Goal: Task Accomplishment & Management: Use online tool/utility

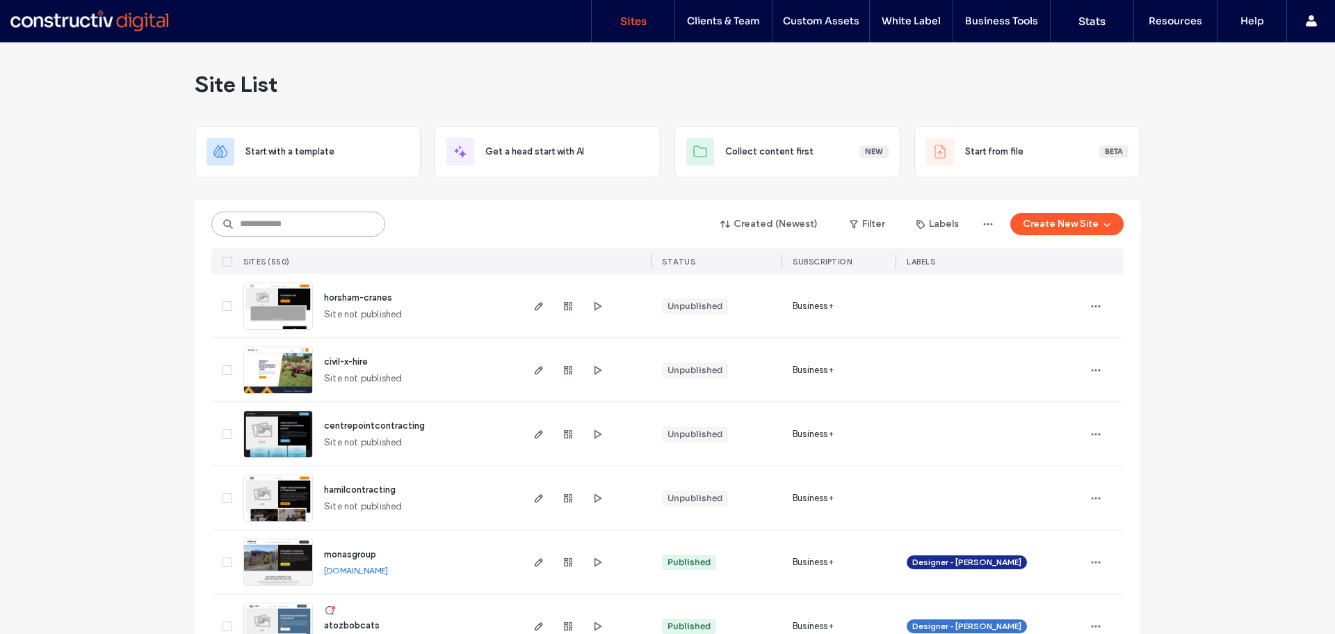
click at [272, 233] on input at bounding box center [298, 223] width 174 height 25
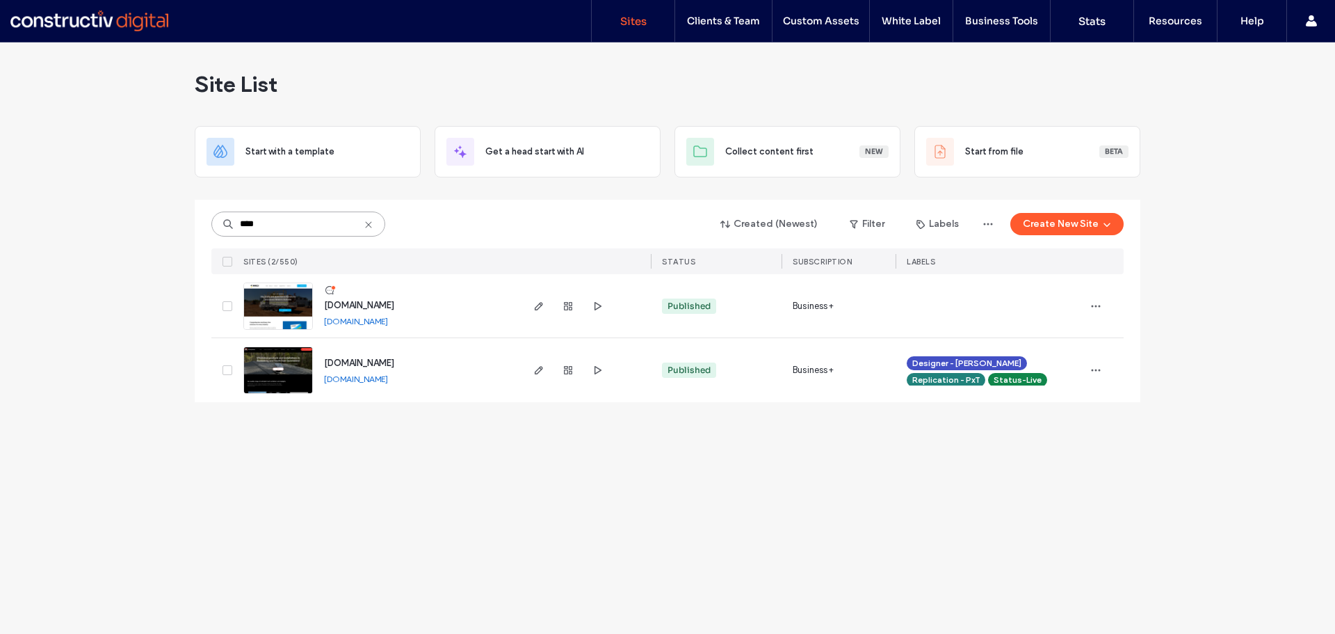
type input "****"
click at [390, 307] on span "[DOMAIN_NAME]" at bounding box center [359, 305] width 70 height 10
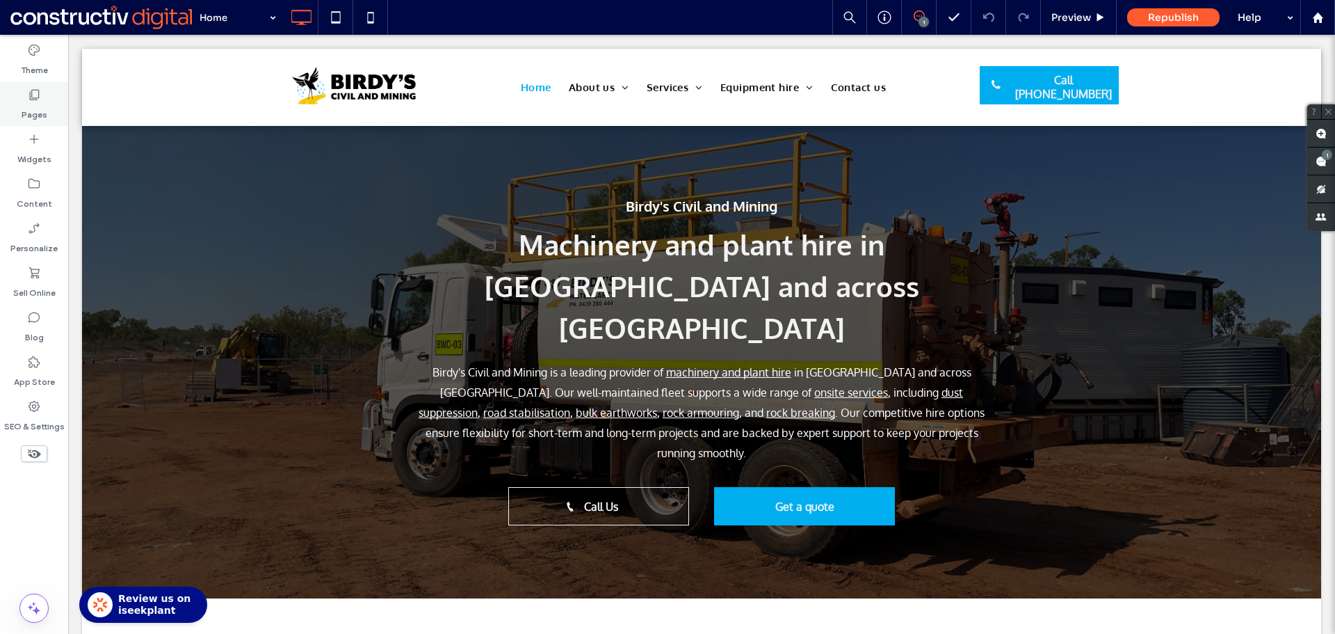
click at [23, 120] on label "Pages" at bounding box center [35, 111] width 26 height 19
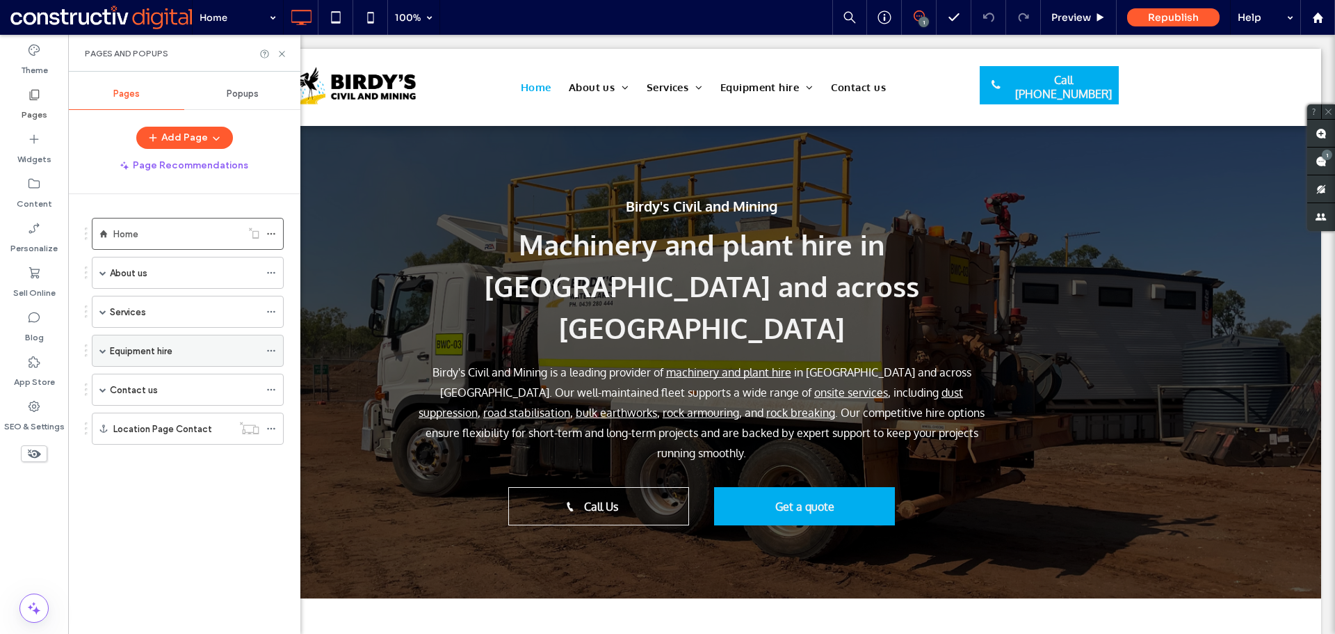
click at [171, 348] on label "Equipment hire" at bounding box center [141, 351] width 63 height 24
click at [175, 313] on div "Services" at bounding box center [185, 311] width 150 height 15
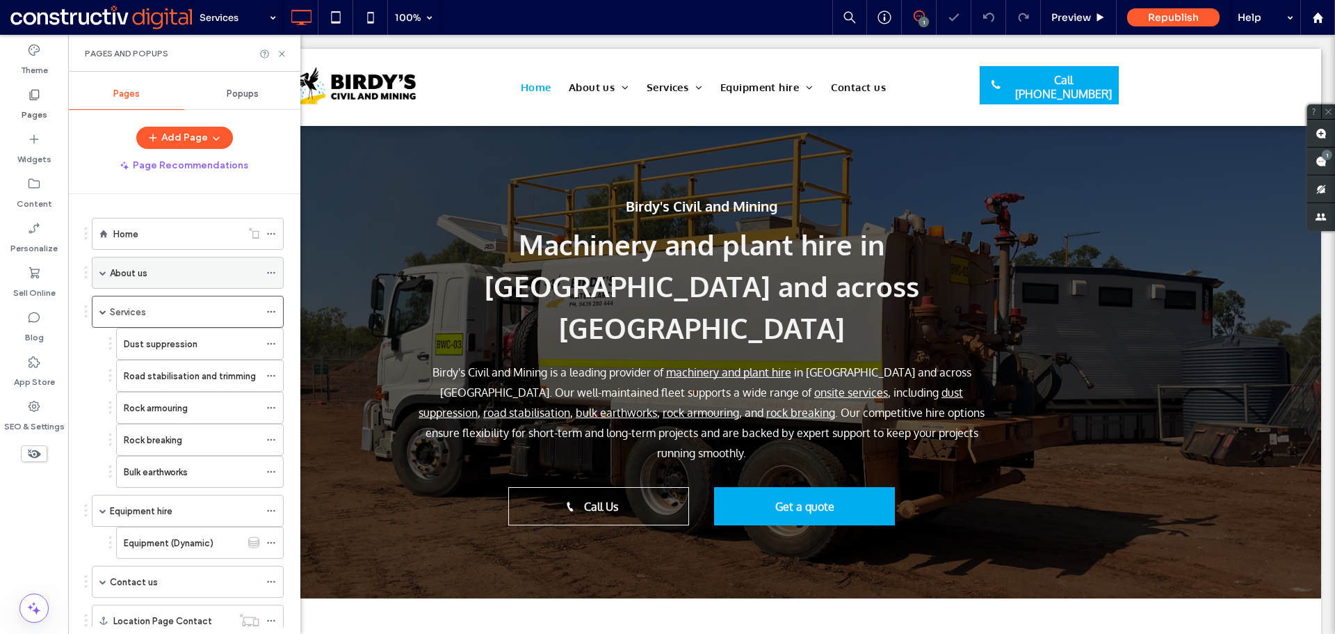
click at [171, 275] on div "About us" at bounding box center [185, 272] width 150 height 15
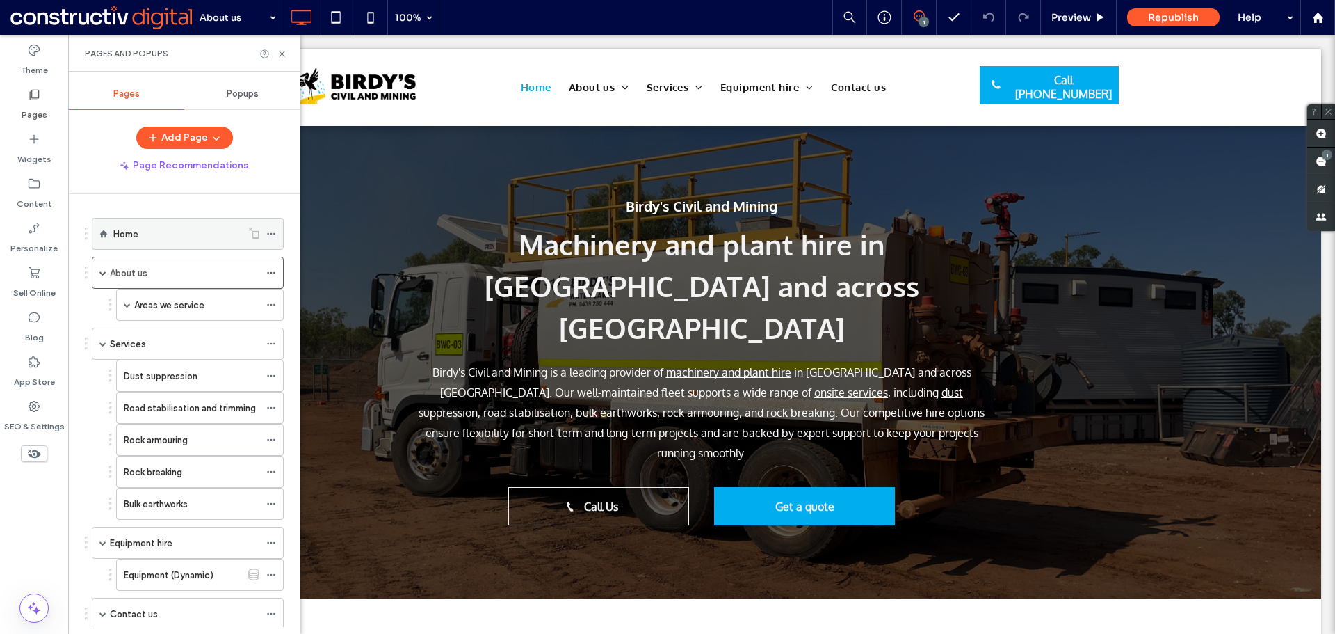
click at [168, 242] on div "Home" at bounding box center [177, 233] width 128 height 31
click at [195, 388] on div "Dust suppression" at bounding box center [192, 375] width 136 height 31
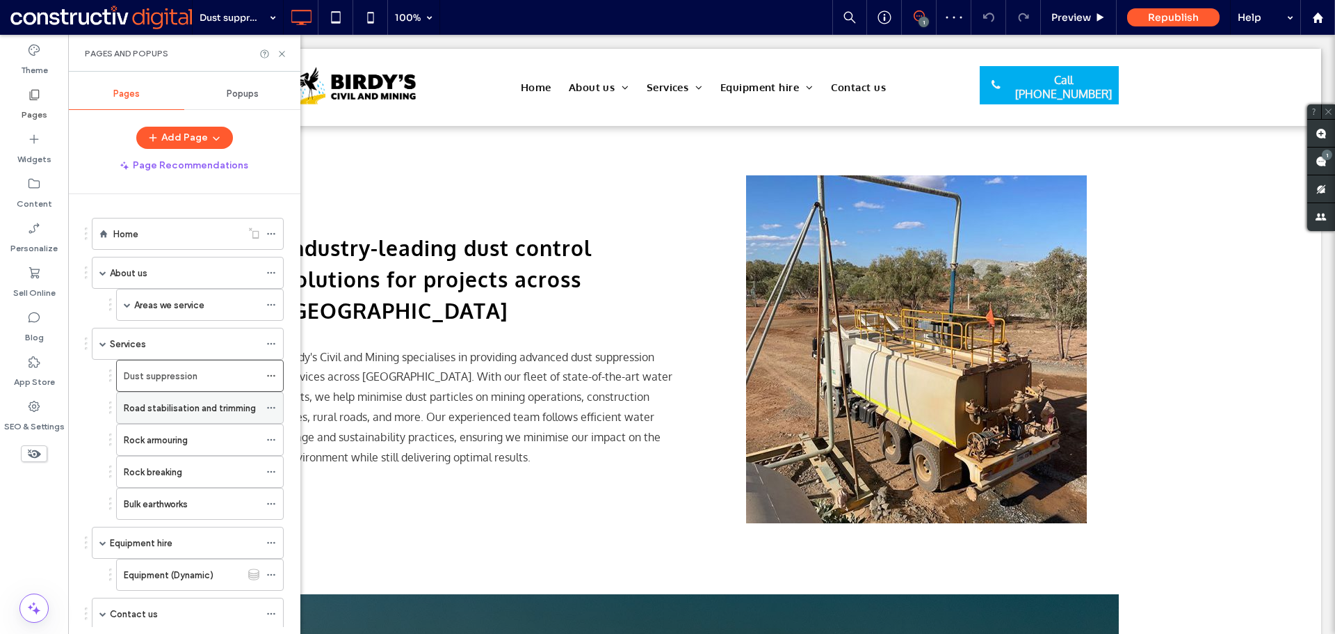
click at [190, 418] on div "Road stabilisation and trimming" at bounding box center [192, 407] width 136 height 31
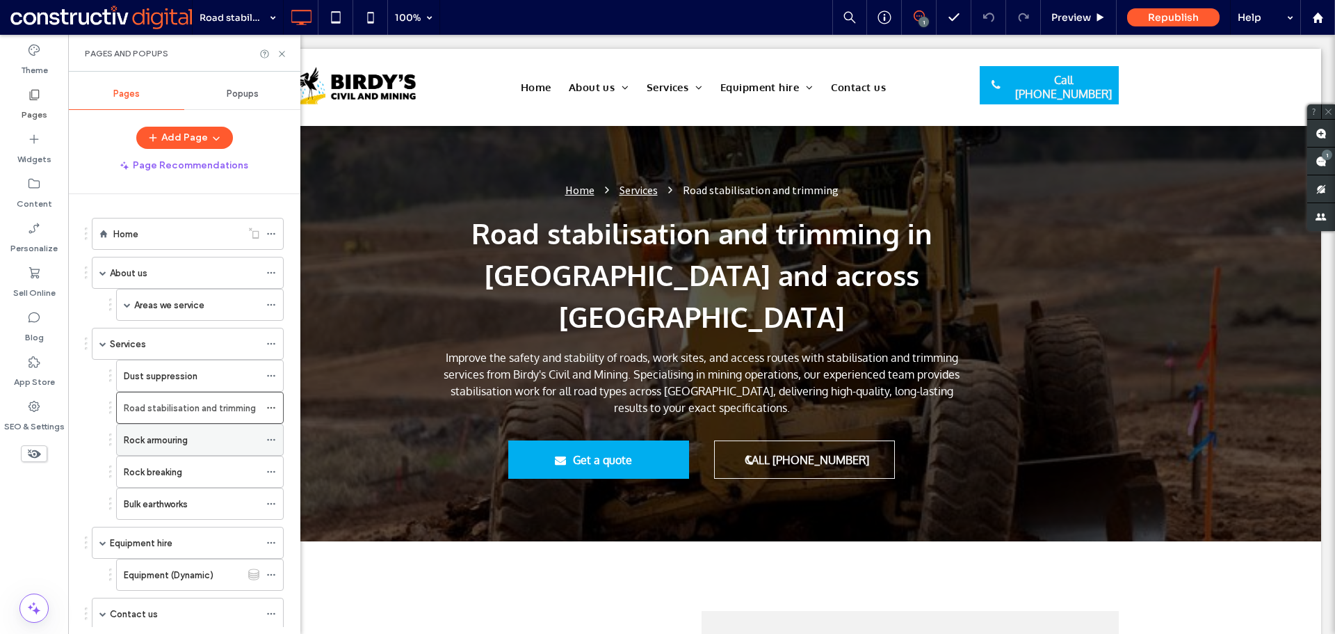
click at [248, 437] on div "Rock armouring" at bounding box center [192, 439] width 136 height 15
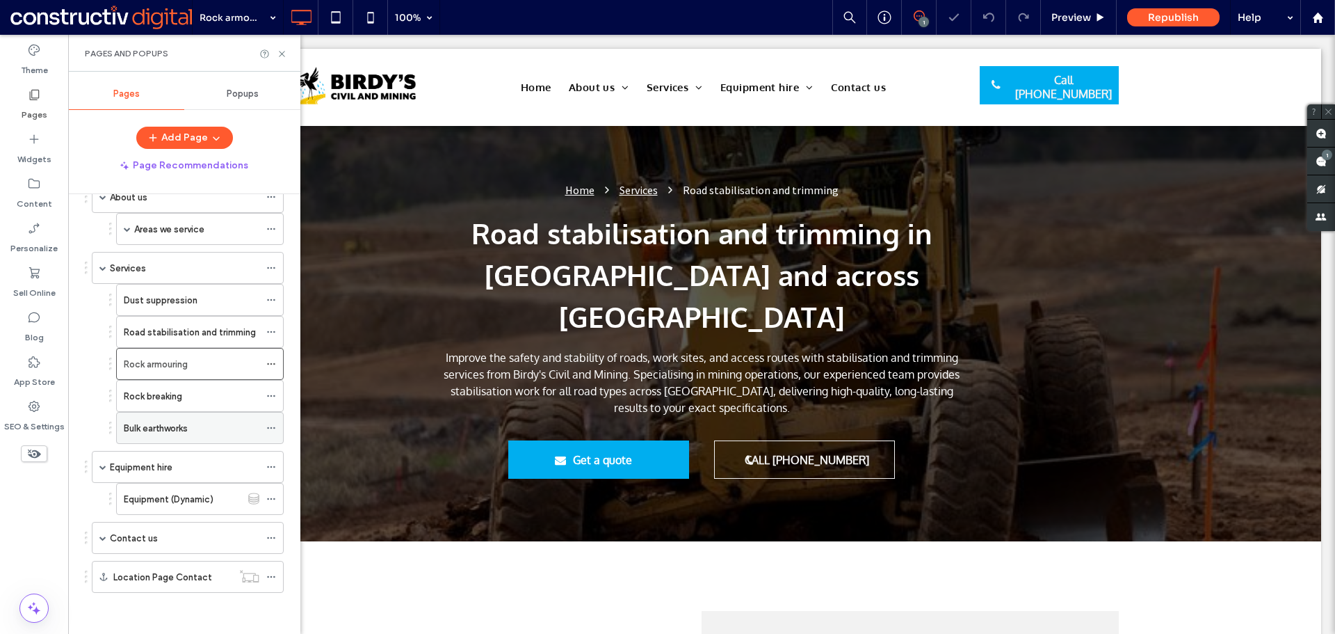
scroll to position [77, 0]
click at [236, 495] on div "Equipment (Dynamic)" at bounding box center [183, 497] width 118 height 15
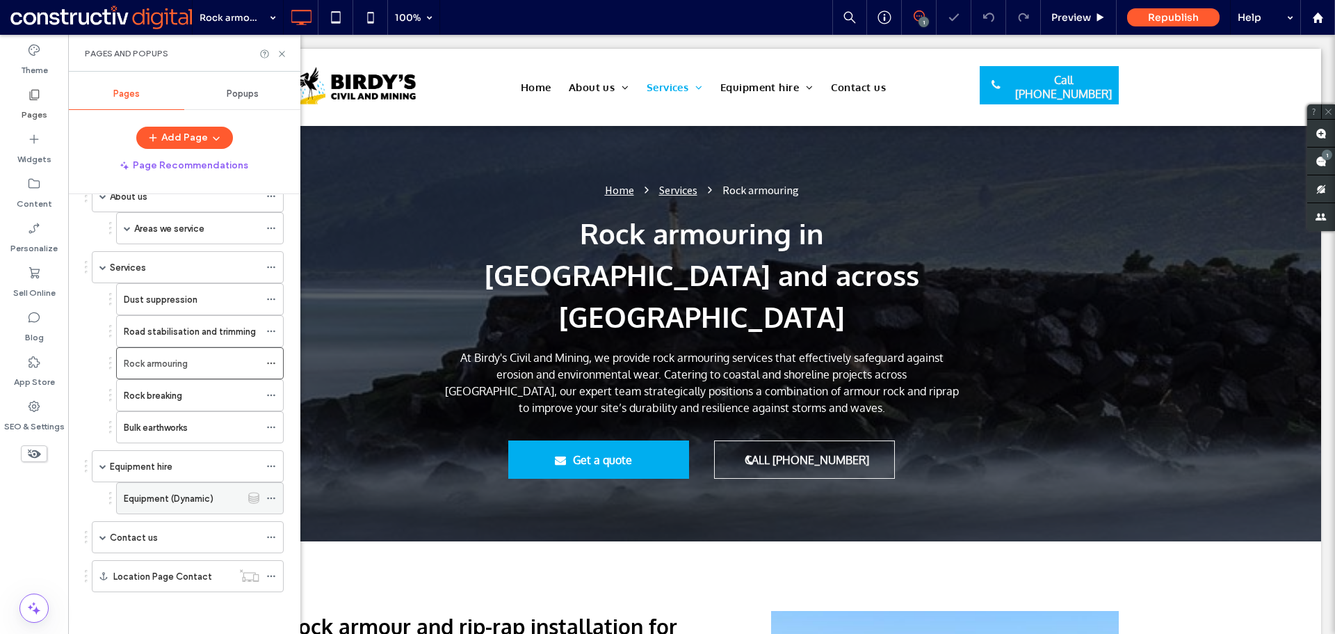
scroll to position [0, 0]
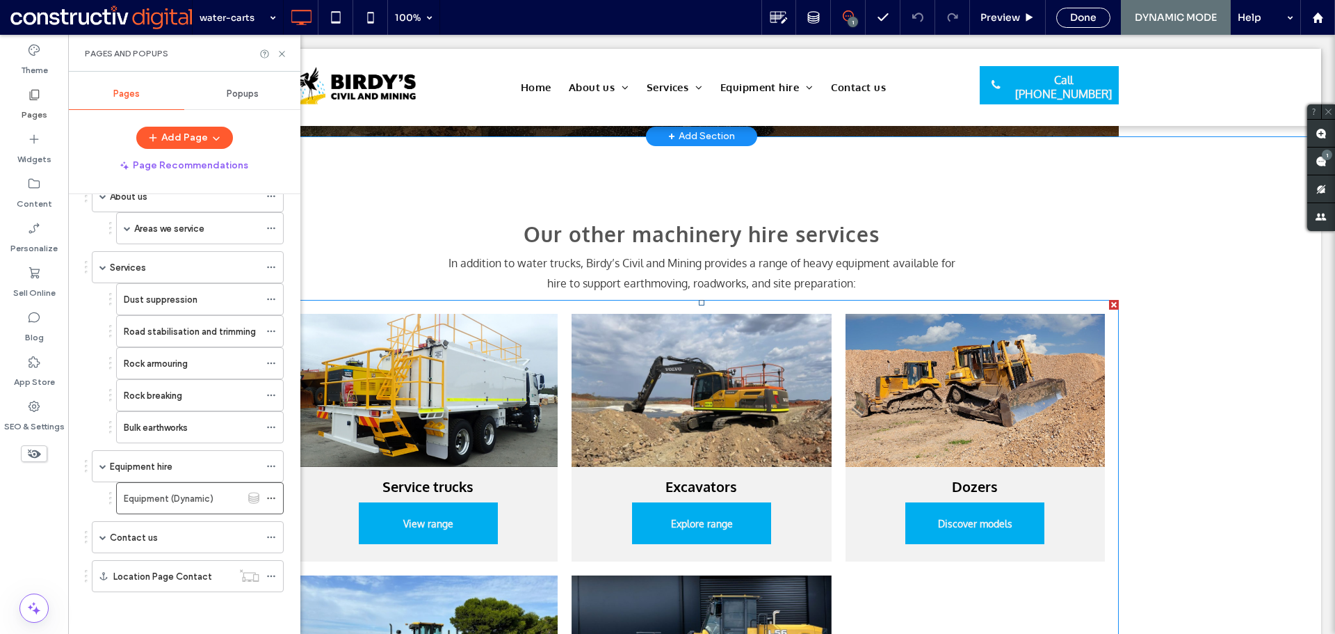
scroll to position [1391, 0]
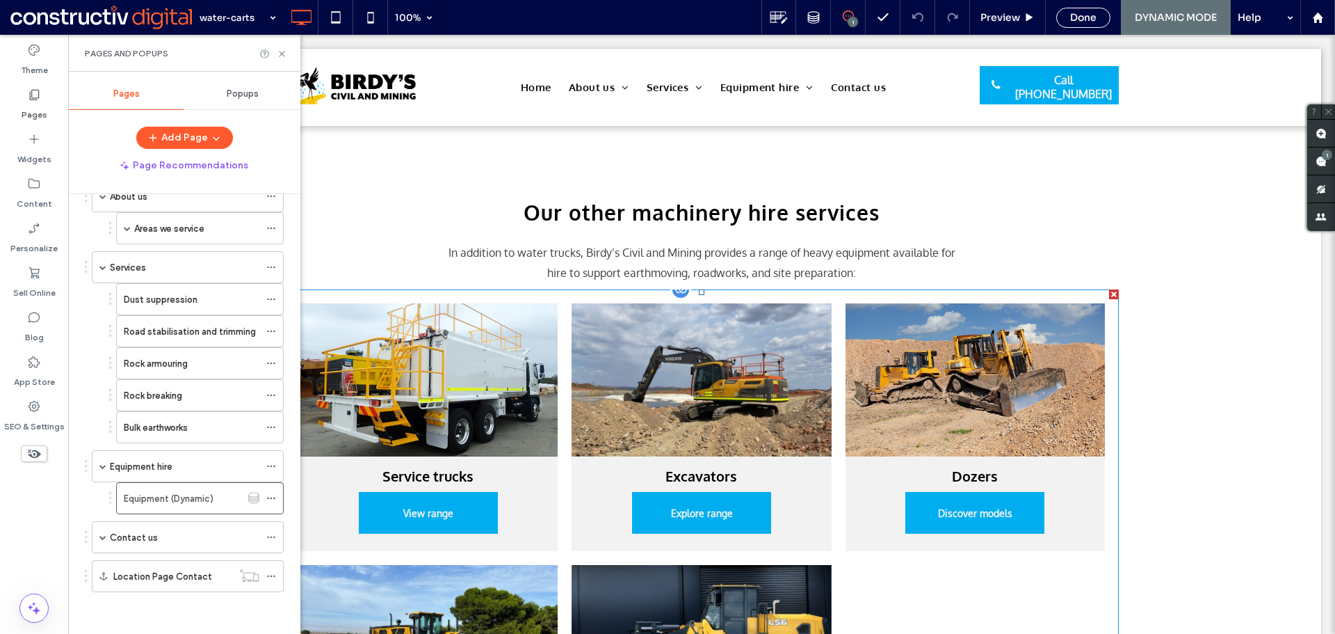
click at [433, 360] on link at bounding box center [427, 379] width 259 height 153
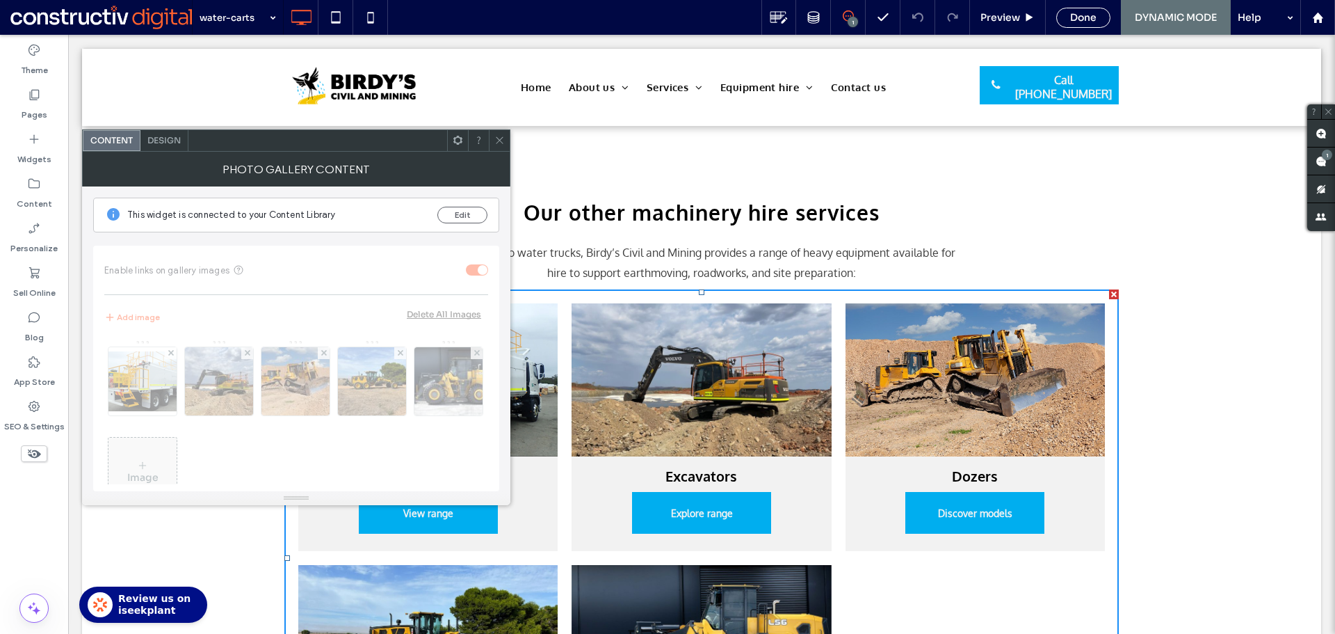
click at [498, 139] on icon at bounding box center [500, 140] width 10 height 10
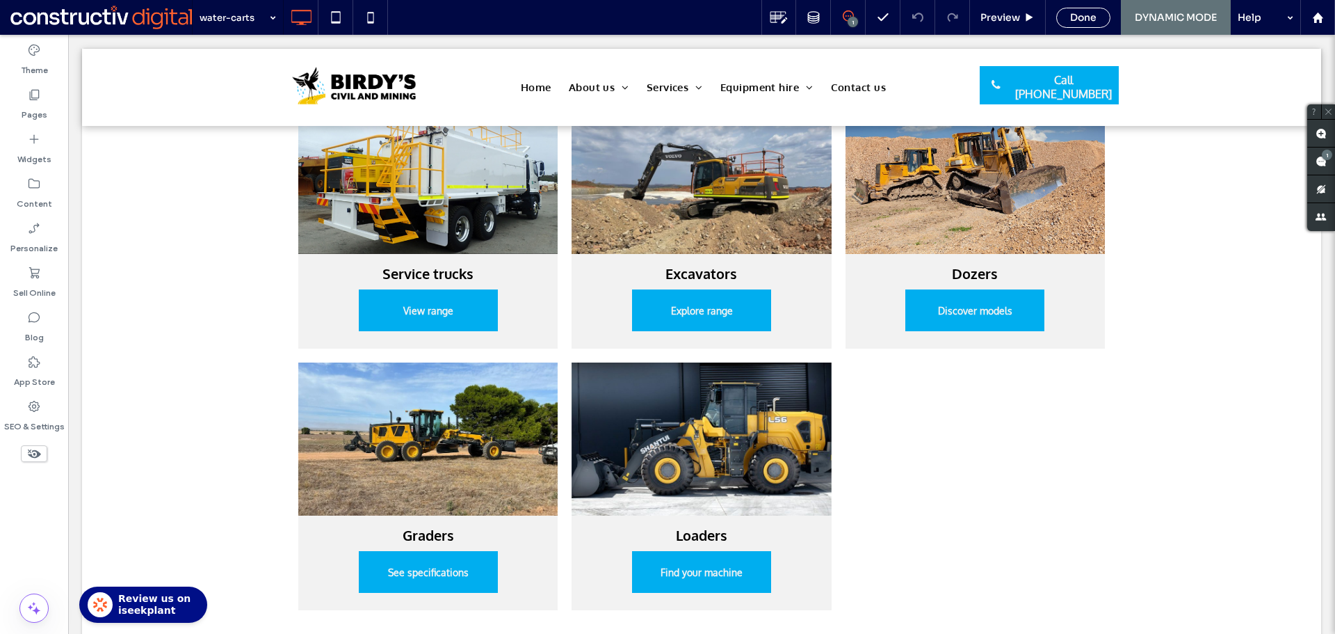
scroll to position [1600, 0]
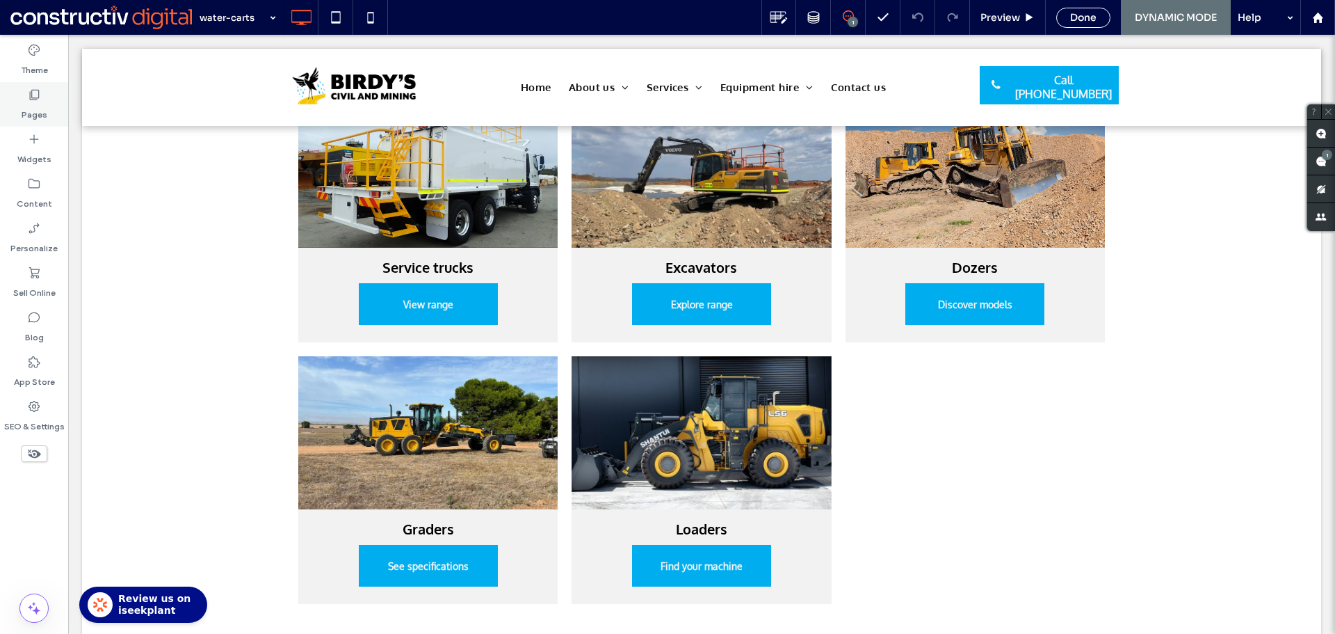
click at [48, 116] on div "Pages" at bounding box center [34, 104] width 68 height 45
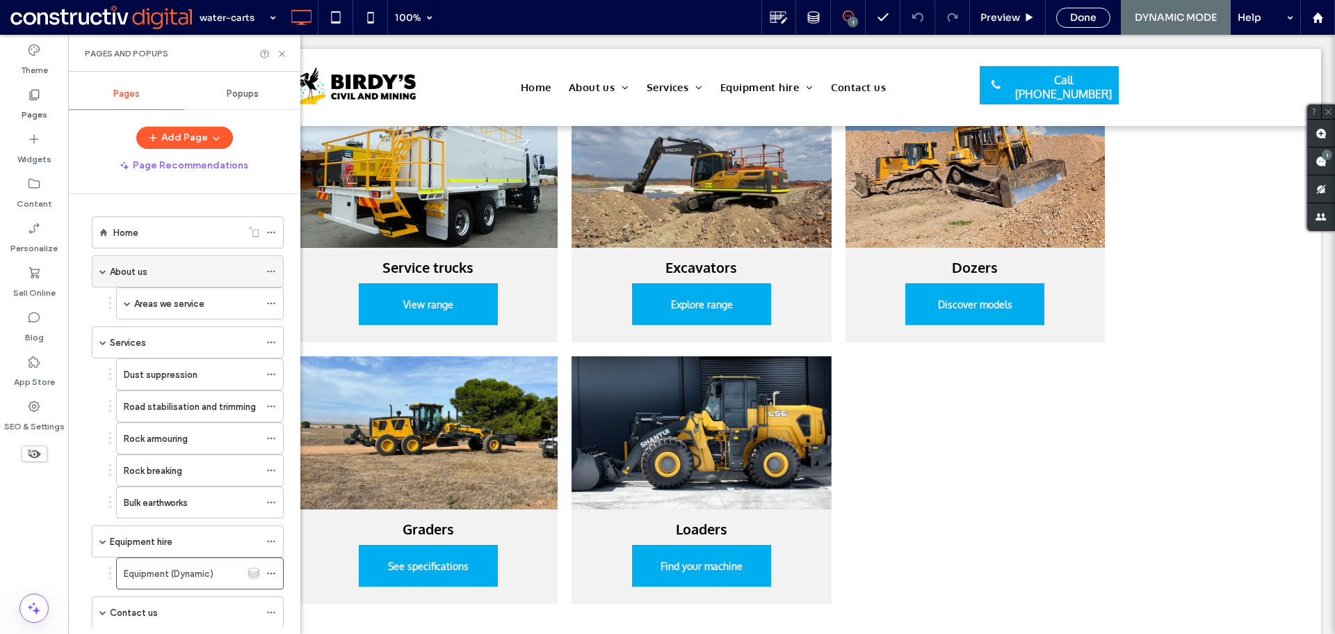
scroll to position [0, 0]
click at [162, 241] on div "Home" at bounding box center [177, 233] width 128 height 15
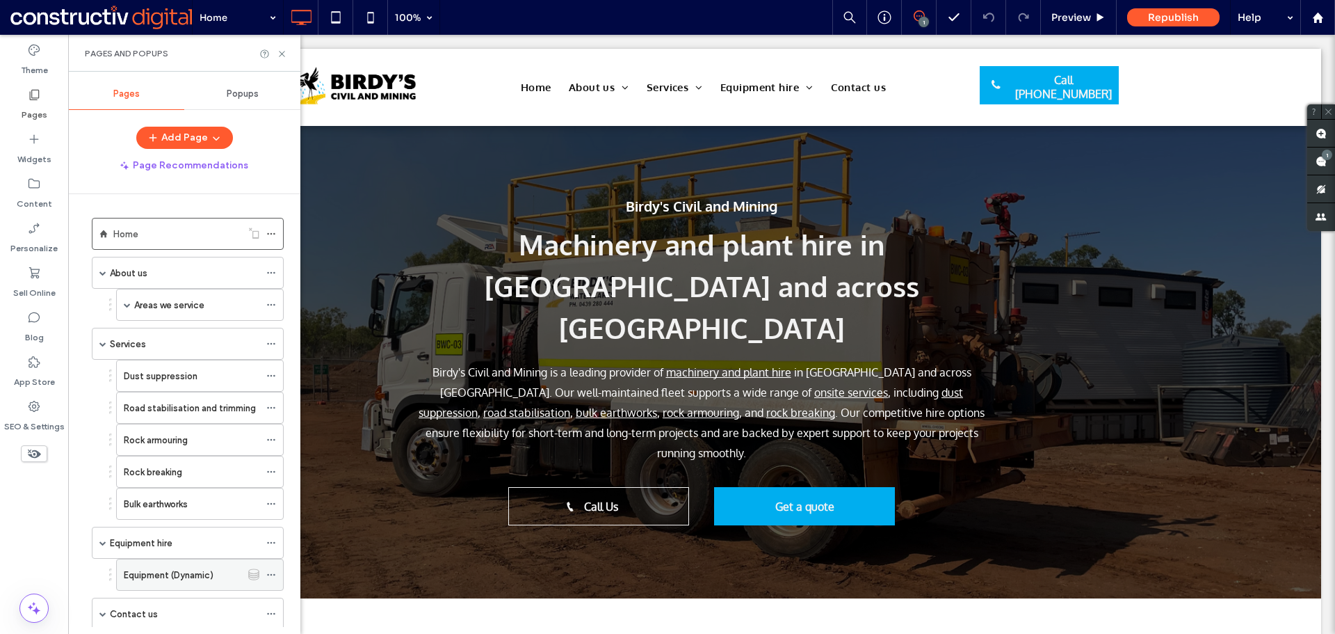
click at [166, 564] on div "Equipment (Dynamic)" at bounding box center [183, 574] width 118 height 31
